Goal: Book appointment/travel/reservation

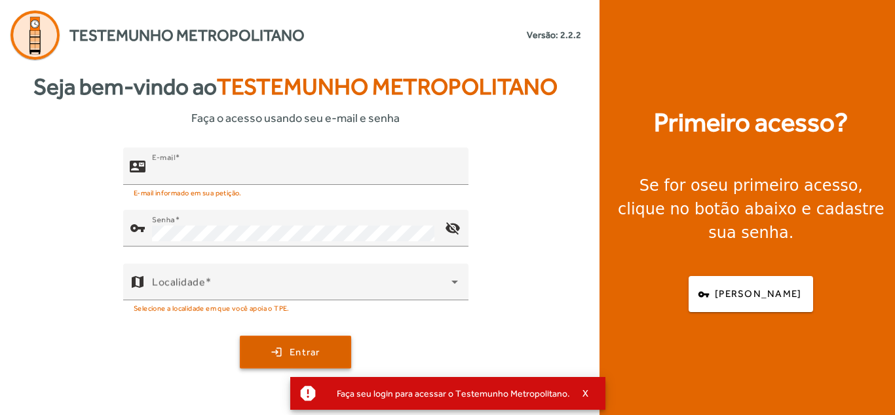
type input "**********"
click at [278, 344] on span "submit" at bounding box center [295, 351] width 109 height 31
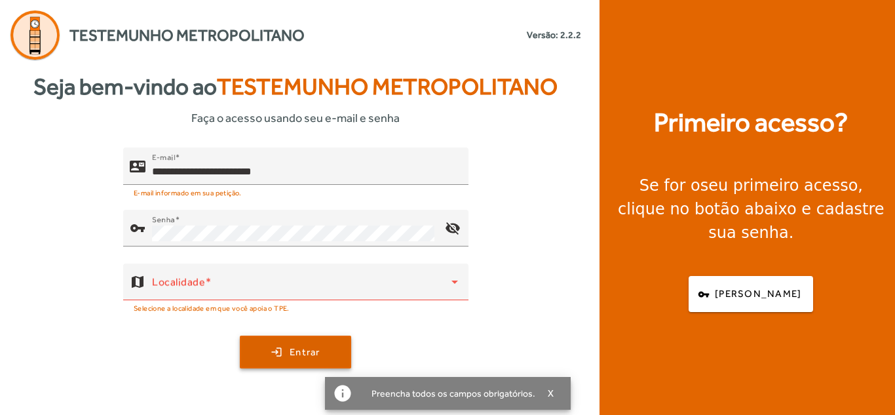
click at [286, 352] on span "submit" at bounding box center [295, 351] width 109 height 31
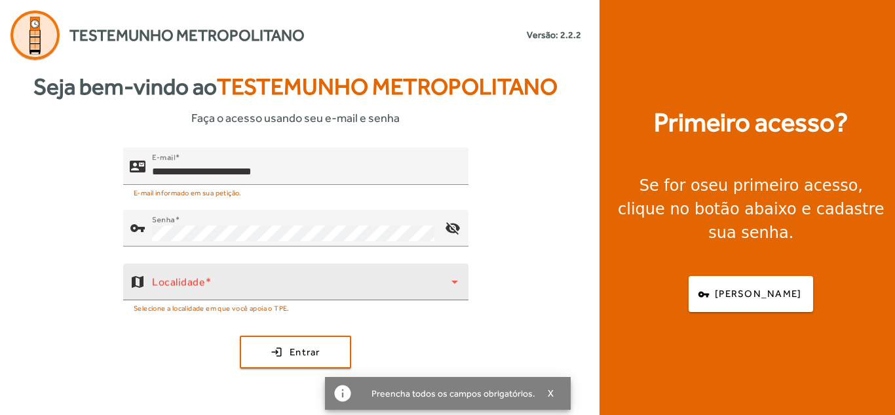
click at [280, 274] on div "Localidade" at bounding box center [305, 281] width 306 height 37
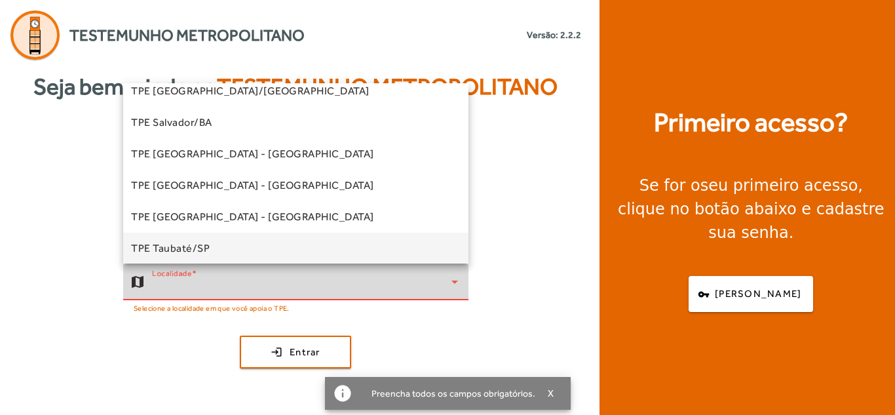
click at [252, 241] on mat-option "TPE Taubaté/SP" at bounding box center [295, 247] width 345 height 31
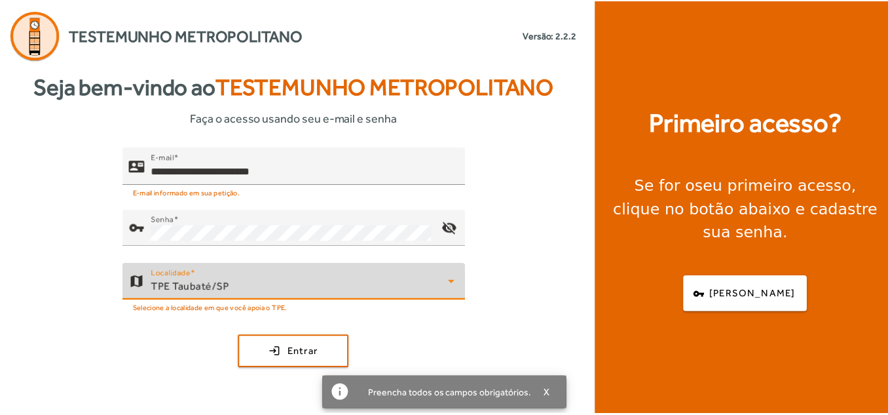
scroll to position [328, 0]
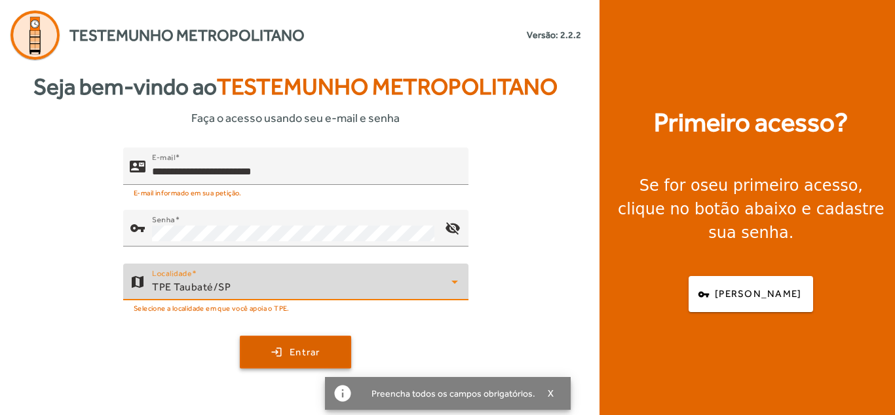
click at [320, 350] on span "Entrar" at bounding box center [304, 351] width 31 height 15
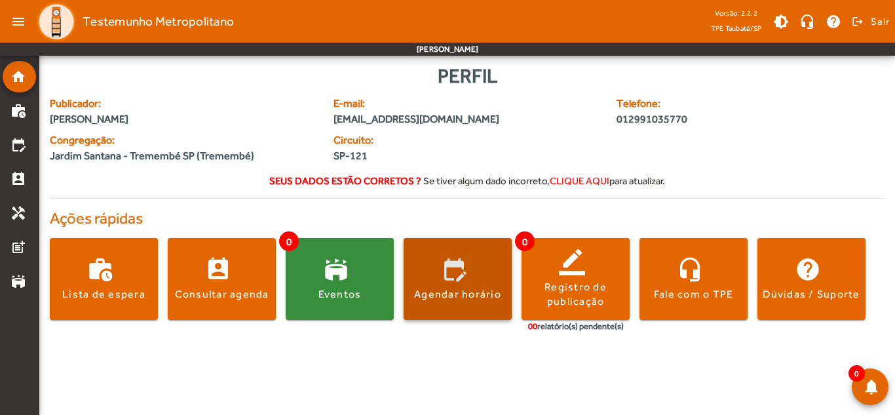
click at [455, 289] on div "Agendar horário" at bounding box center [457, 294] width 87 height 14
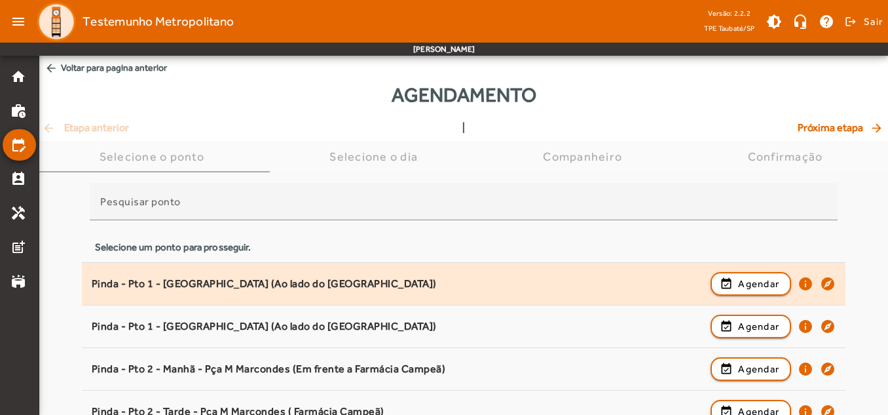
scroll to position [65, 0]
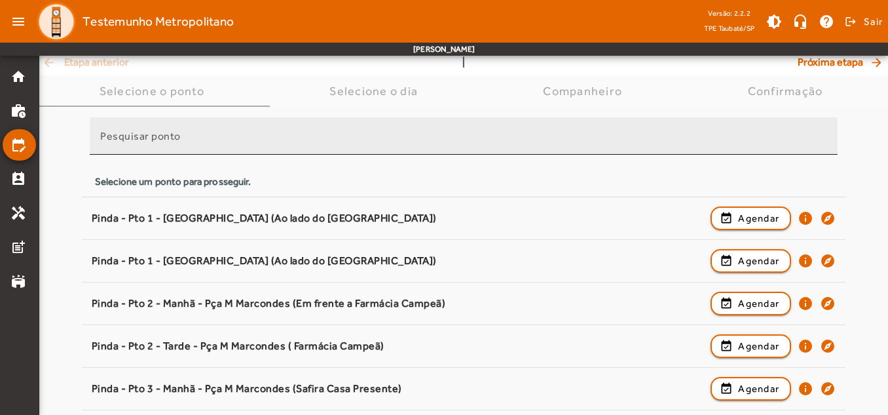
click at [166, 139] on mat-label "Pesquisar ponto" at bounding box center [140, 136] width 81 height 12
click at [166, 139] on input "Pesquisar ponto" at bounding box center [463, 142] width 727 height 16
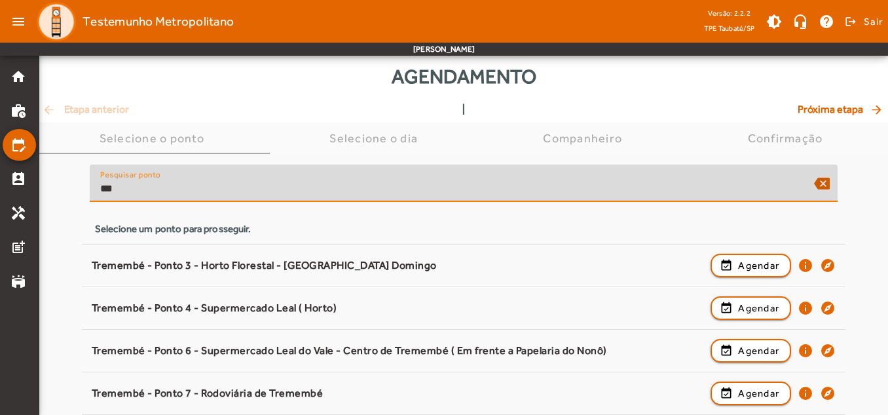
scroll to position [18, 0]
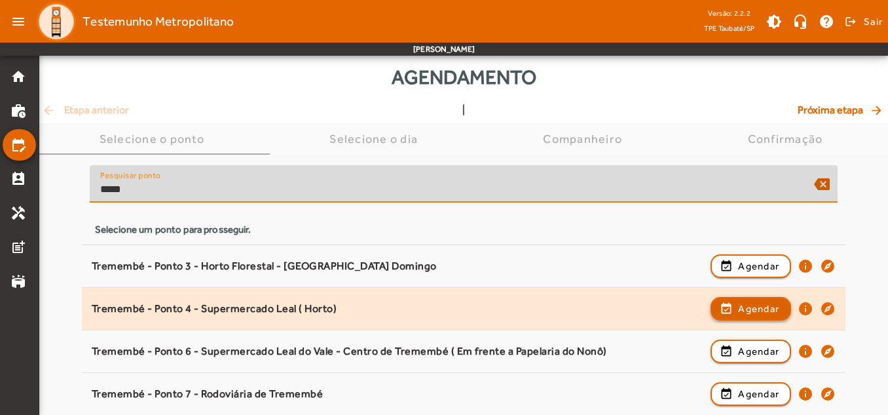
type input "*****"
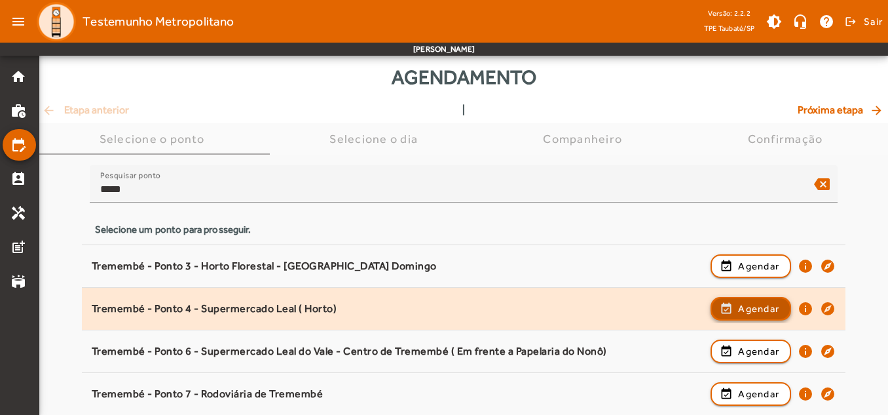
click at [772, 310] on span "Agendar" at bounding box center [758, 309] width 41 height 16
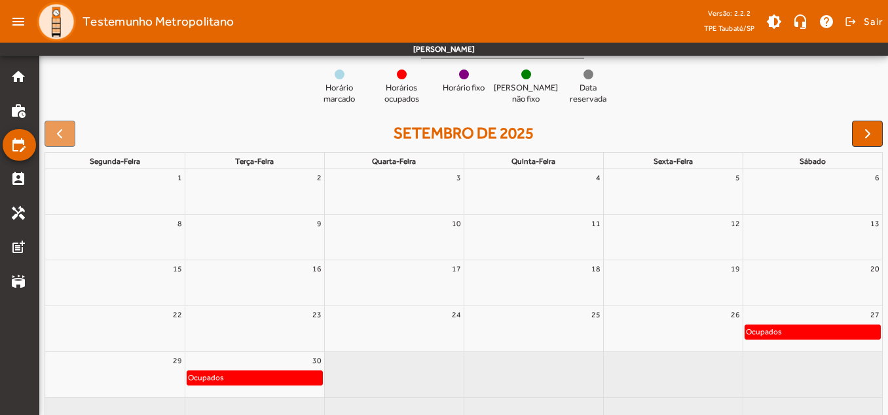
scroll to position [166, 0]
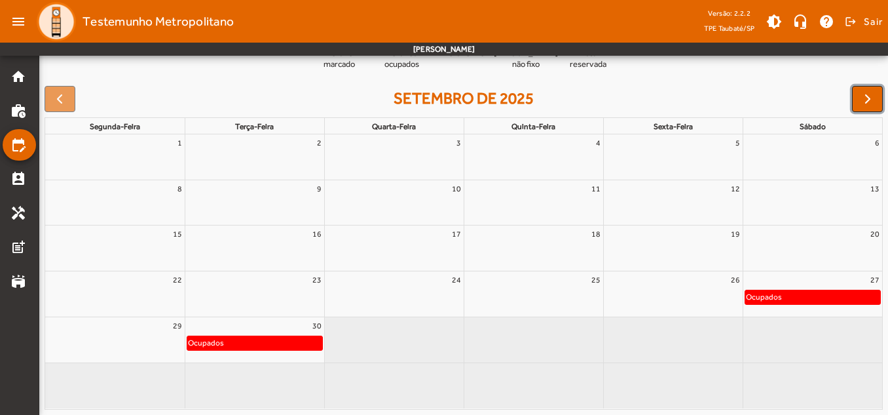
click at [866, 97] on span "button" at bounding box center [868, 99] width 16 height 16
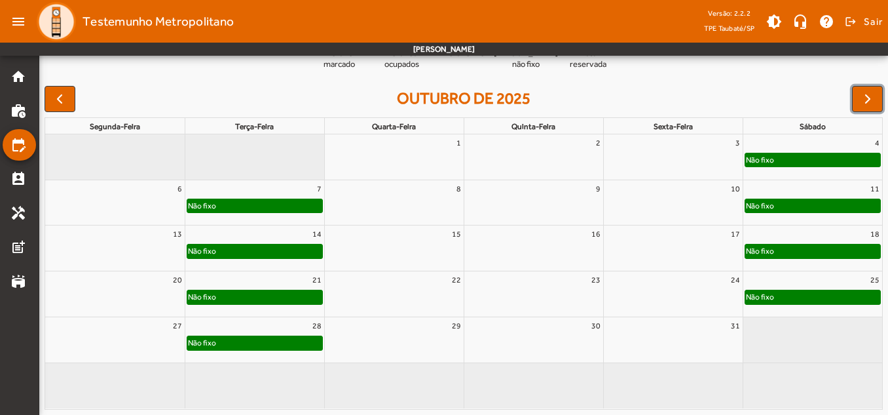
click at [256, 253] on div "Não fixo" at bounding box center [254, 250] width 135 height 13
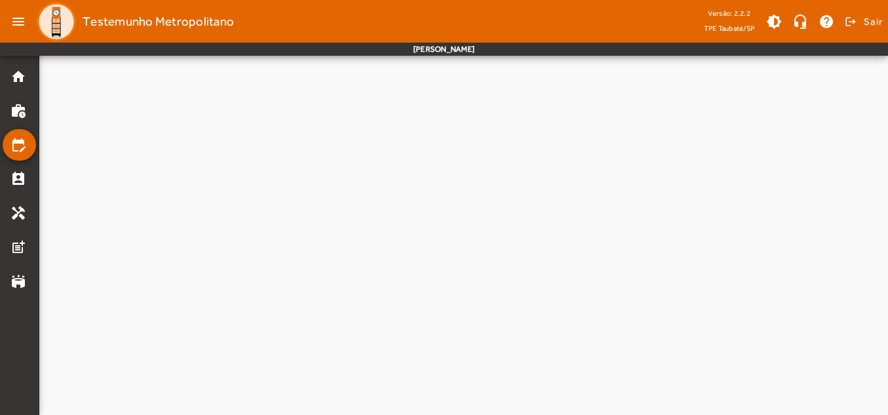
scroll to position [0, 0]
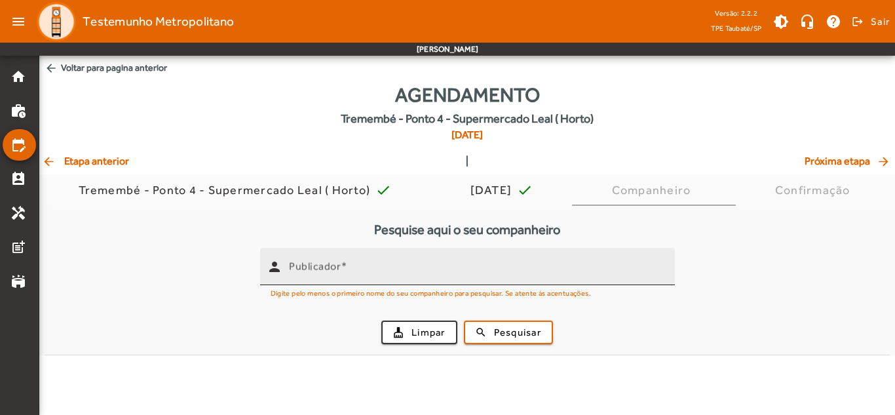
click at [315, 271] on mat-label "Publicador" at bounding box center [315, 266] width 52 height 12
click at [315, 271] on input "Publicador" at bounding box center [476, 272] width 375 height 16
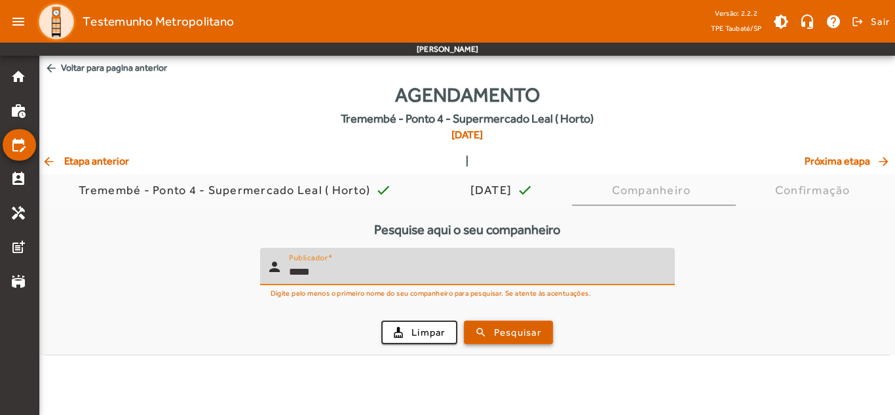
type input "*****"
click at [503, 331] on span "Pesquisar" at bounding box center [517, 332] width 47 height 15
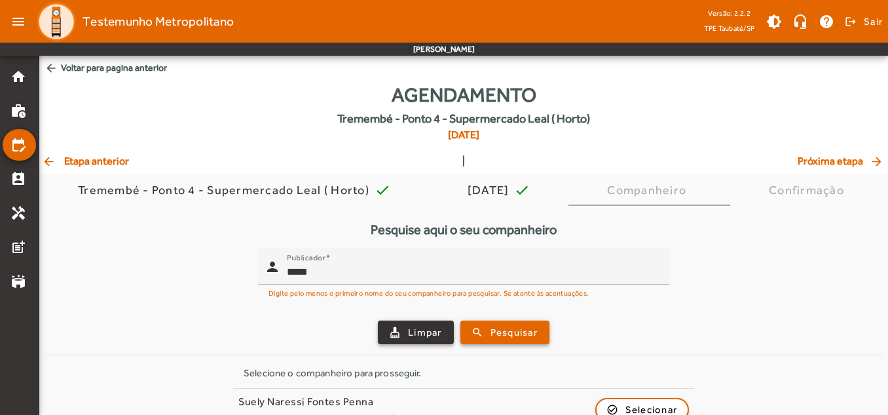
scroll to position [69, 0]
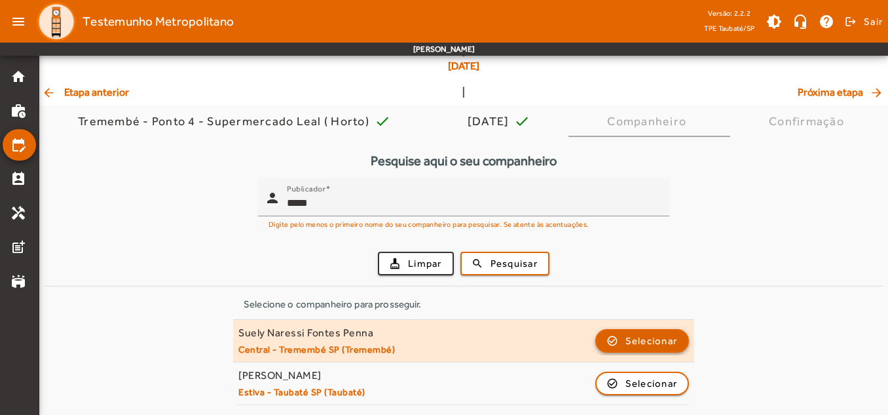
click at [619, 336] on span "button" at bounding box center [643, 340] width 92 height 31
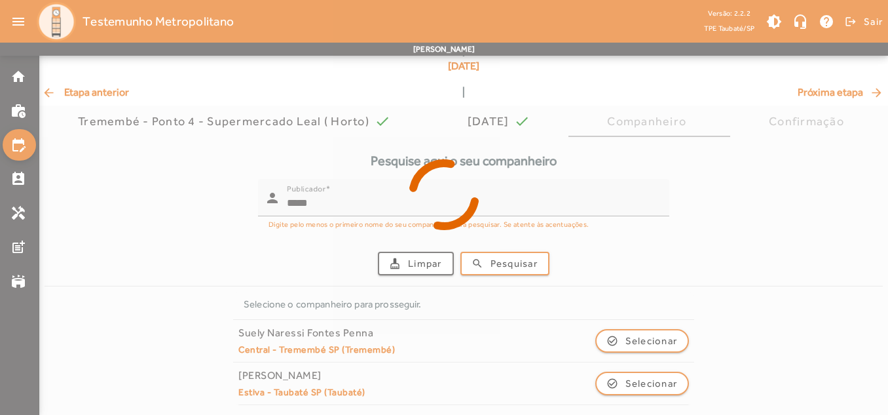
scroll to position [0, 0]
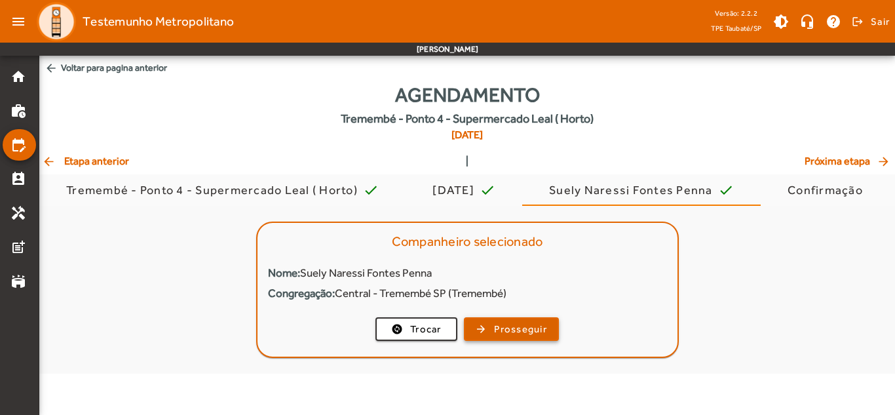
click at [544, 326] on span "Prosseguir" at bounding box center [520, 329] width 53 height 15
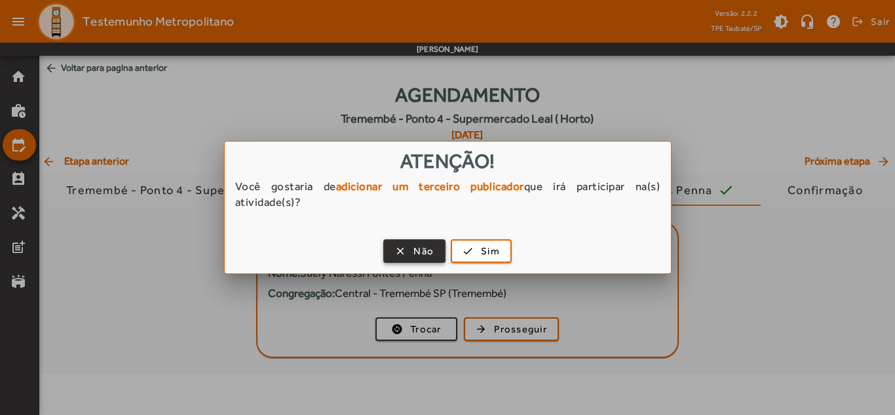
click at [414, 255] on span "Não" at bounding box center [423, 251] width 20 height 15
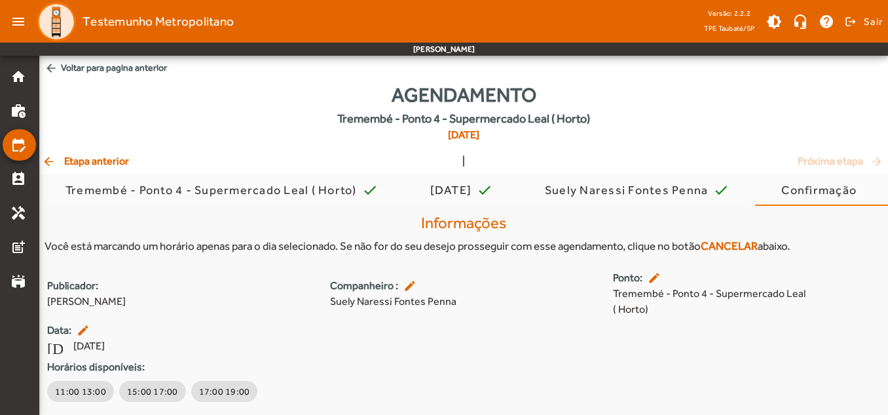
scroll to position [39, 0]
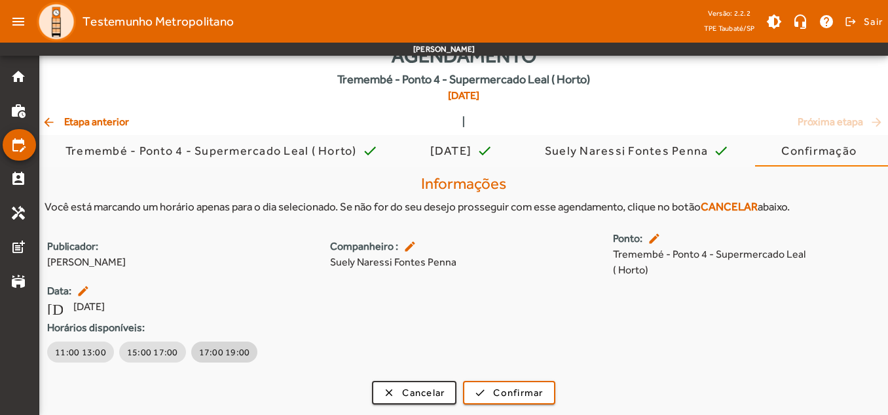
click at [219, 352] on span "17:00 19:00" at bounding box center [224, 351] width 51 height 13
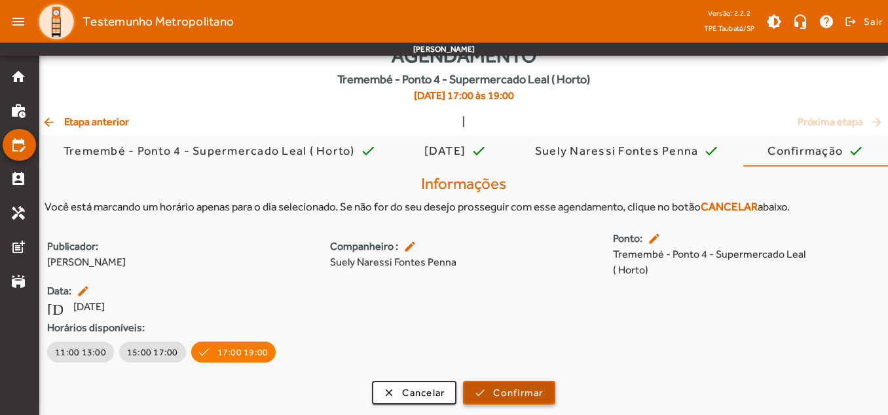
click at [522, 393] on span "Confirmar" at bounding box center [518, 392] width 50 height 15
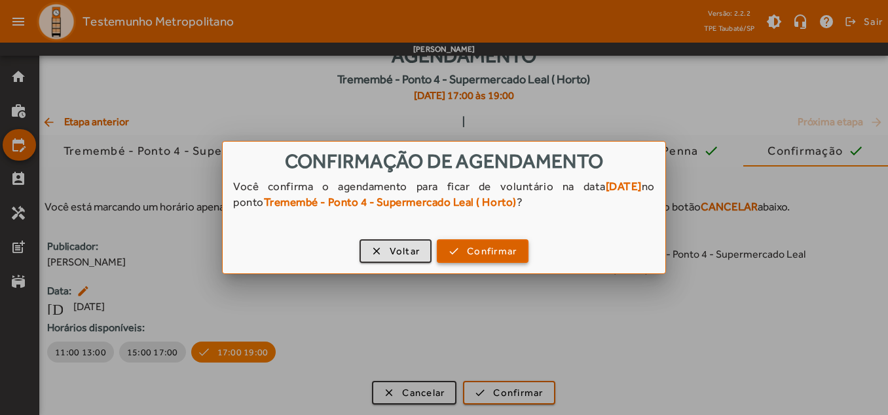
click at [481, 253] on span "Confirmar" at bounding box center [492, 251] width 50 height 15
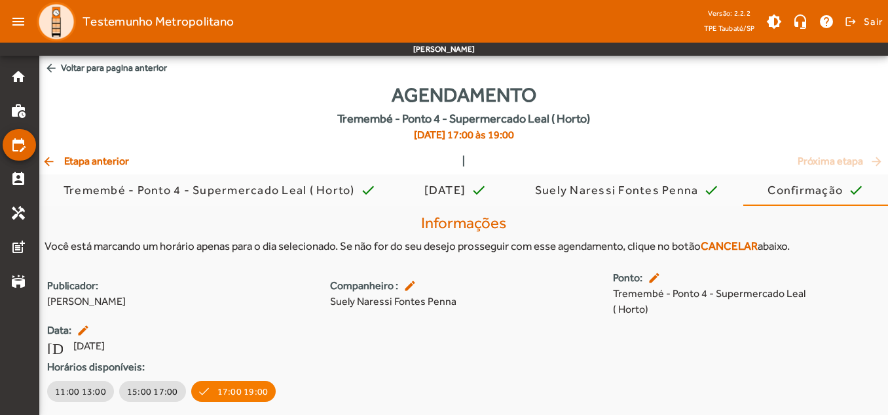
scroll to position [39, 0]
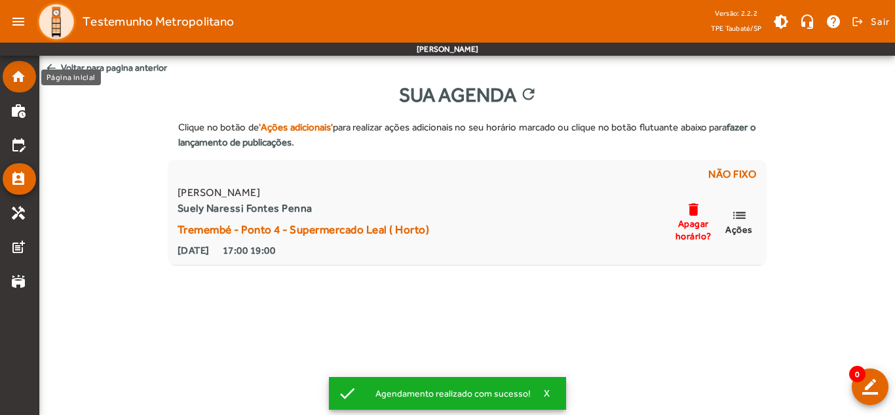
click at [24, 81] on mat-icon "home" at bounding box center [18, 77] width 16 height 16
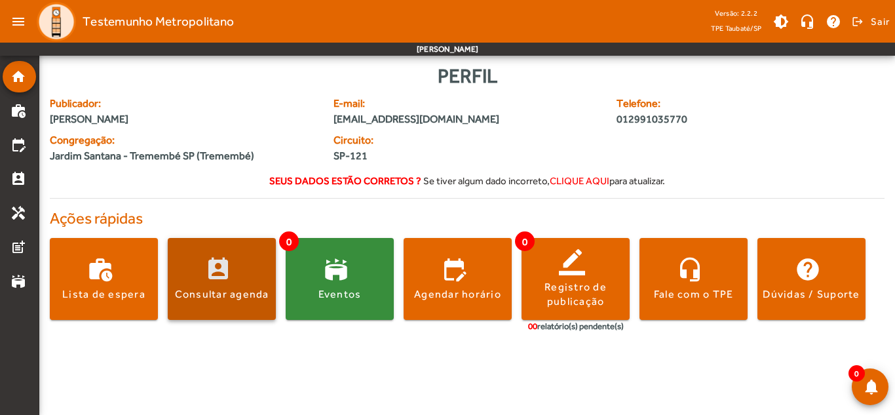
click at [223, 283] on span at bounding box center [222, 278] width 108 height 31
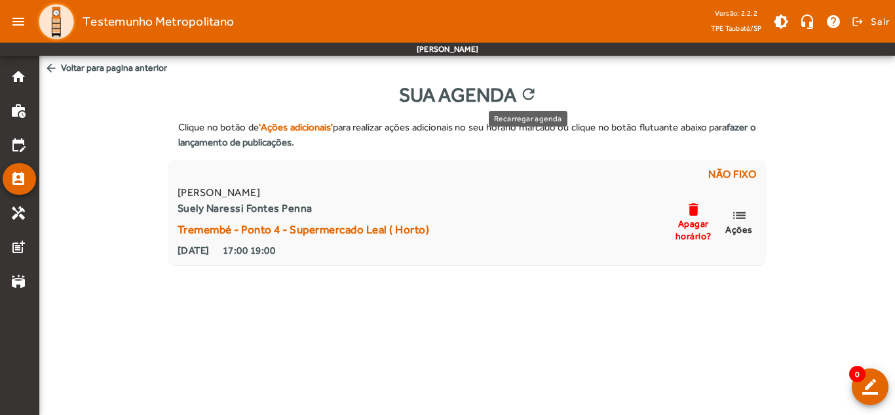
click at [532, 99] on mat-icon "refresh" at bounding box center [527, 95] width 16 height 20
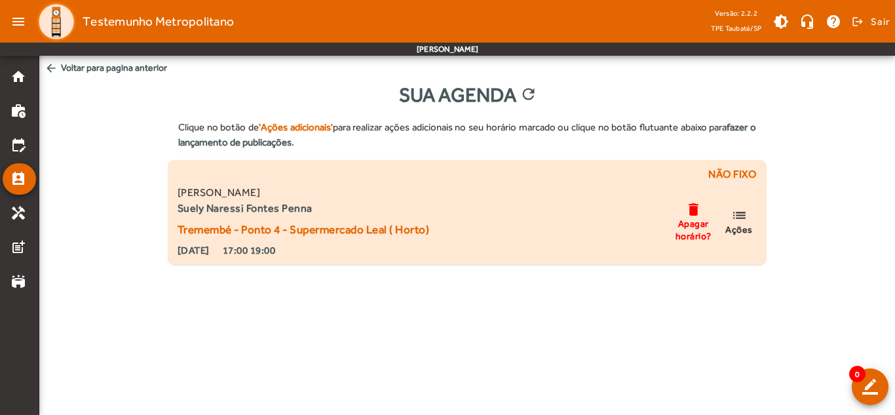
click at [743, 227] on span "Ações" at bounding box center [739, 229] width 28 height 12
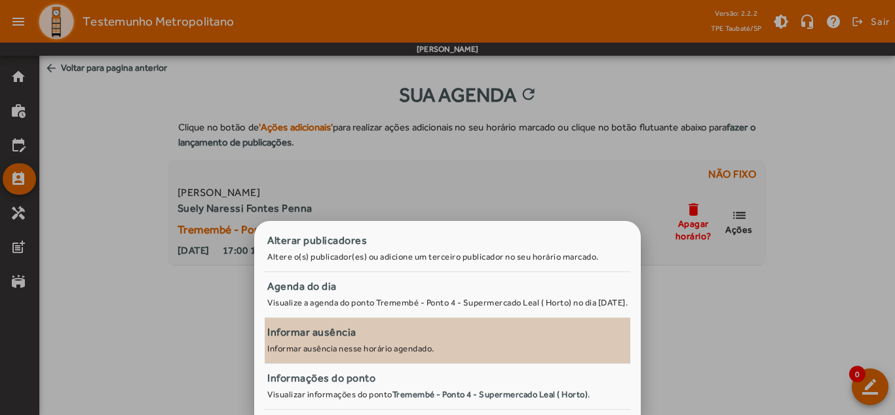
click at [401, 335] on div "Informar ausência" at bounding box center [447, 332] width 360 height 16
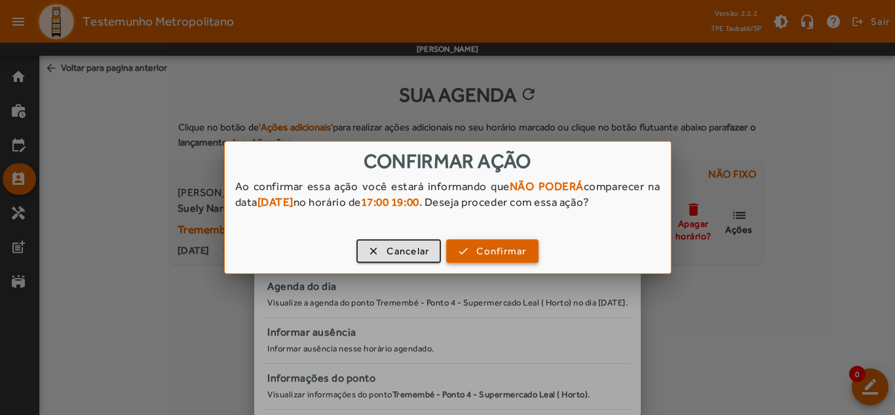
click at [499, 252] on span "Confirmar" at bounding box center [501, 251] width 50 height 15
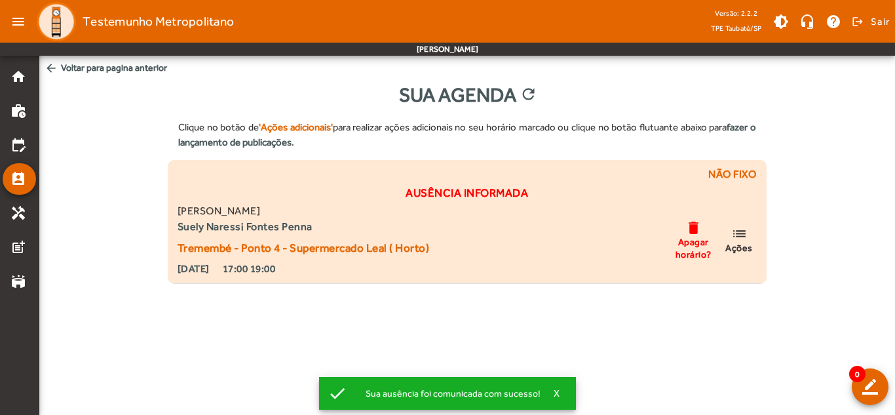
click at [747, 252] on span "Ações" at bounding box center [739, 248] width 28 height 12
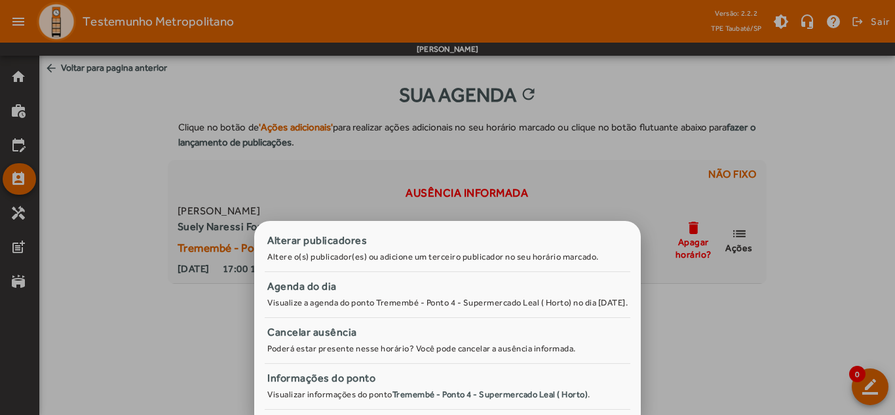
click at [620, 166] on div at bounding box center [447, 207] width 895 height 415
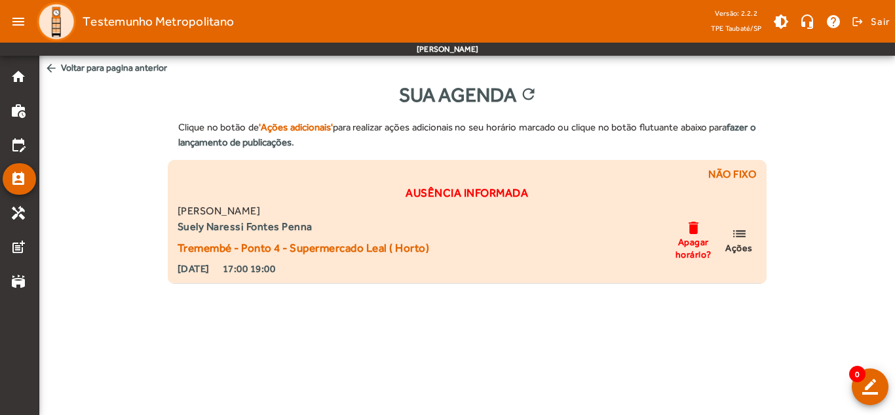
click at [692, 232] on mat-icon "delete" at bounding box center [693, 227] width 16 height 16
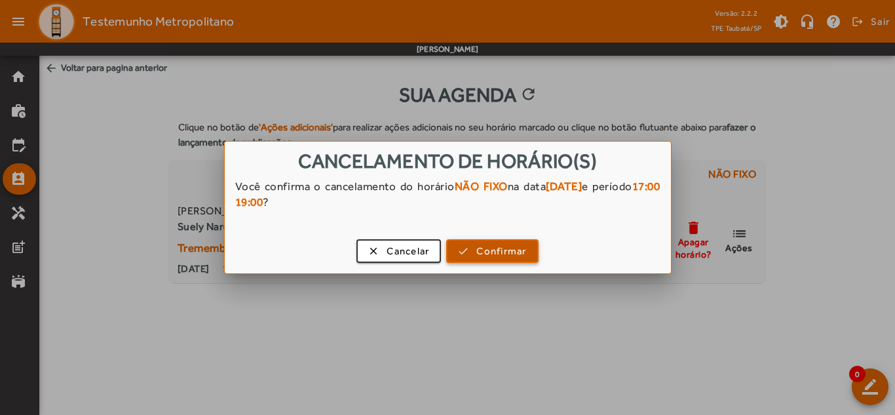
click at [512, 245] on span "Confirmar" at bounding box center [501, 251] width 50 height 15
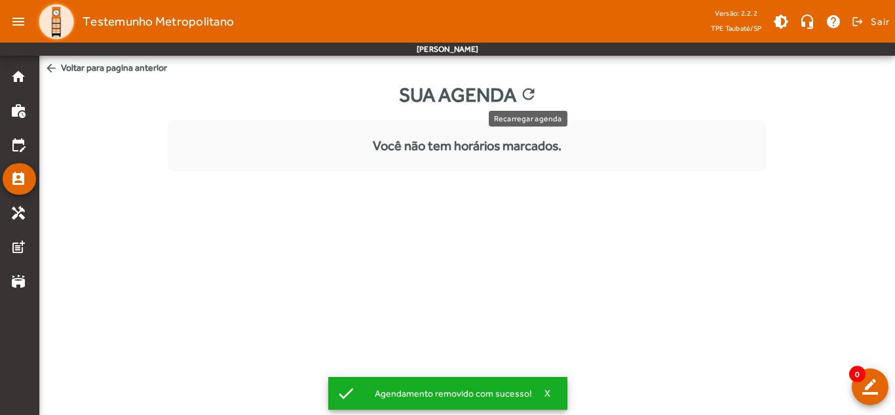
click at [531, 91] on mat-icon "refresh" at bounding box center [527, 95] width 16 height 20
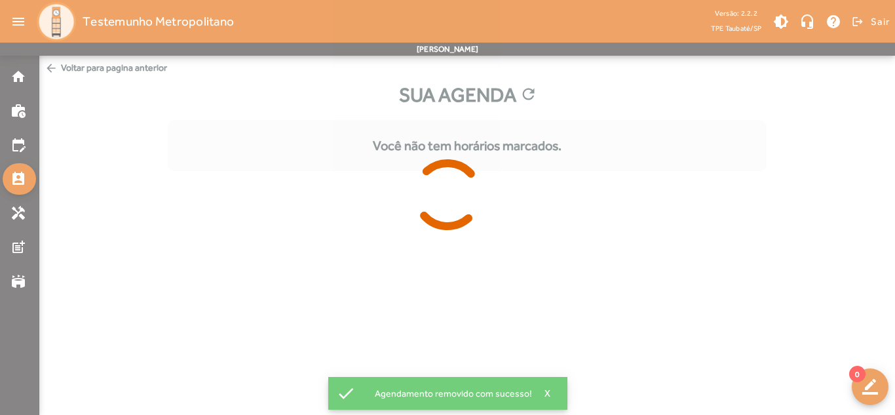
click at [21, 76] on div at bounding box center [447, 207] width 895 height 415
